Goal: Navigation & Orientation: Find specific page/section

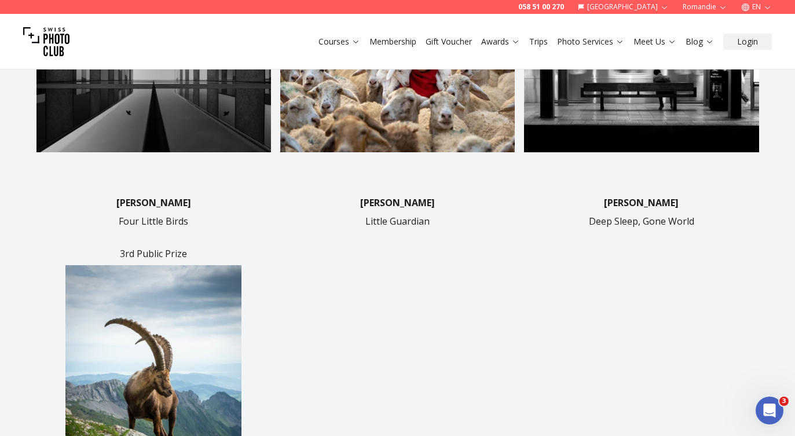
scroll to position [421, 0]
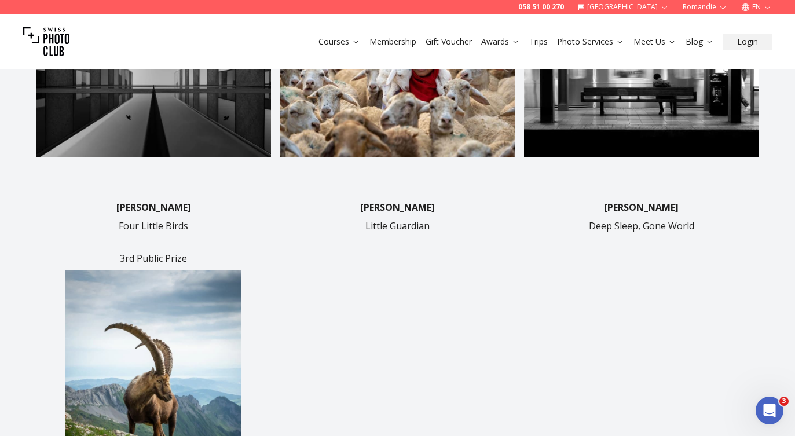
click at [762, 6] on button "EN" at bounding box center [757, 7] width 40 height 14
click at [754, 42] on link "de" at bounding box center [757, 39] width 24 height 14
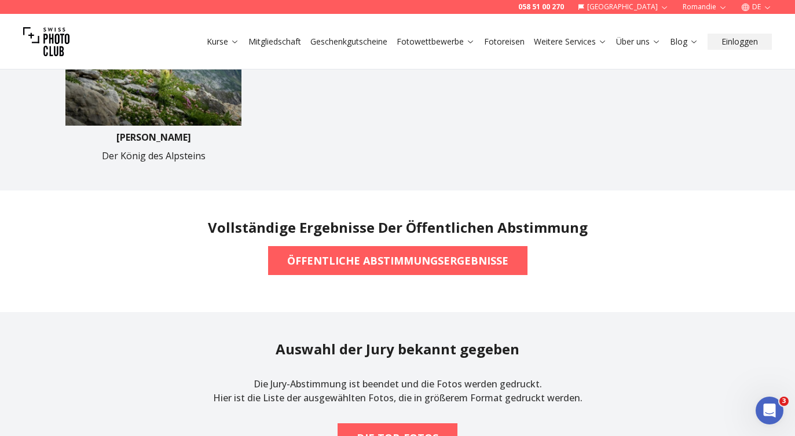
scroll to position [774, 0]
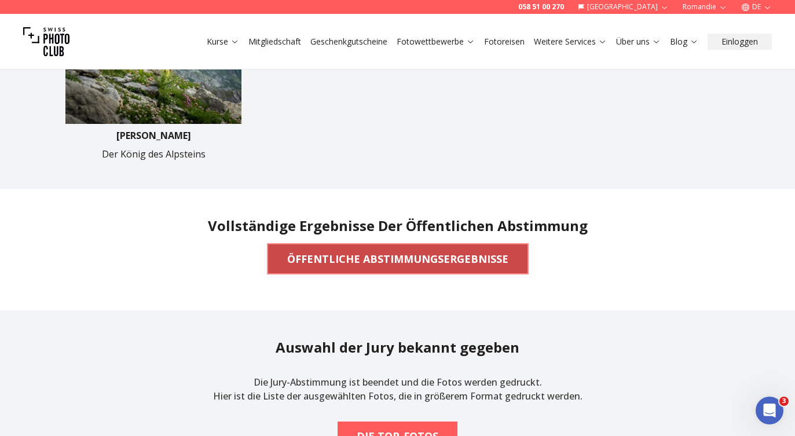
click at [412, 259] on b "ÖFFENTLICHE ABSTIMMUNGSERGEBNISSE" at bounding box center [397, 259] width 221 height 16
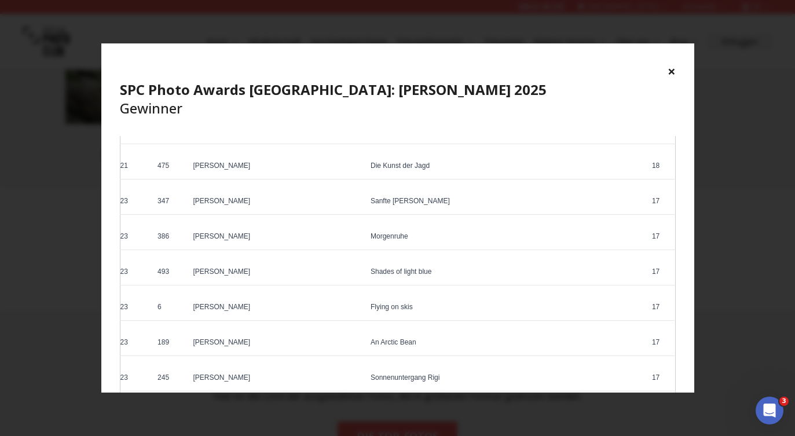
scroll to position [0, 0]
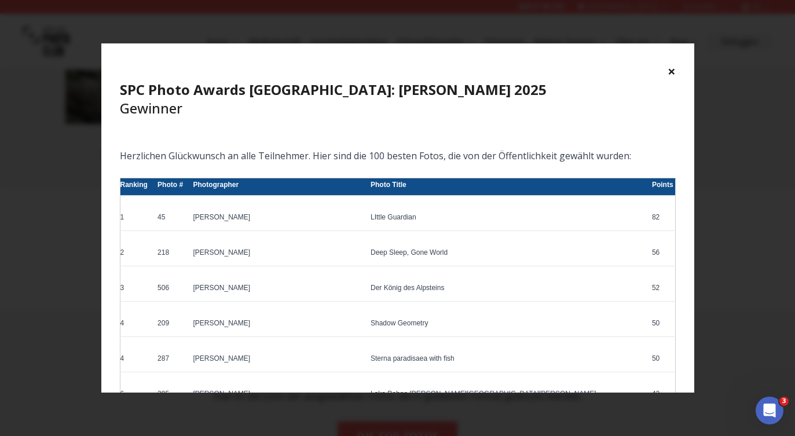
click at [671, 72] on button "×" at bounding box center [672, 71] width 8 height 19
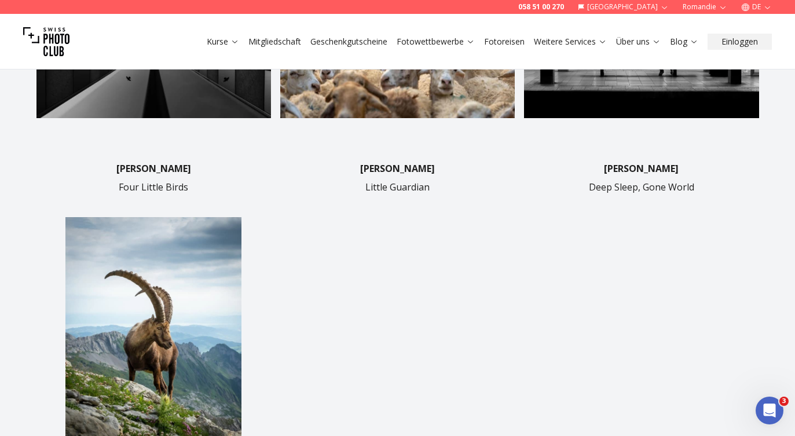
scroll to position [447, 0]
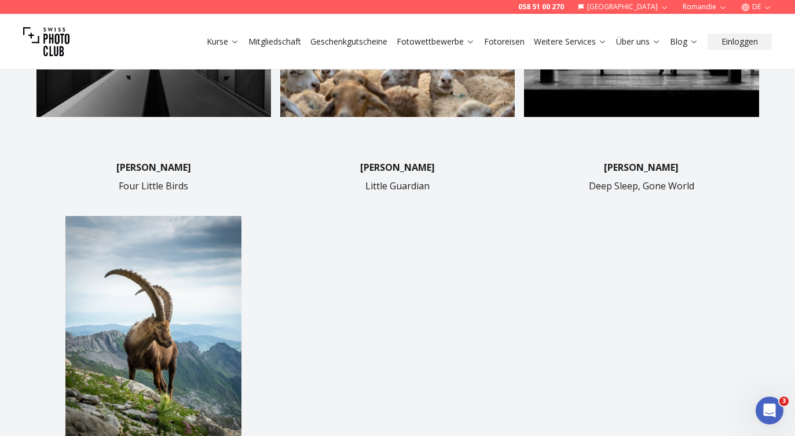
click at [767, 4] on icon "button" at bounding box center [767, 7] width 9 height 9
click at [756, 52] on link "en" at bounding box center [757, 53] width 24 height 14
